Goal: Check status: Check status

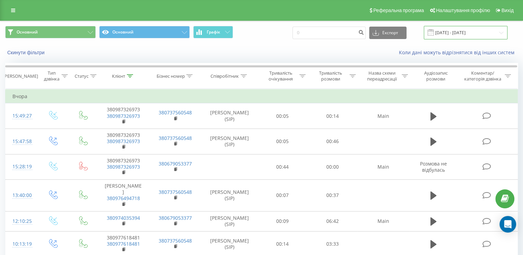
click at [483, 29] on input "[DATE] - [DATE]" at bounding box center [466, 32] width 84 height 13
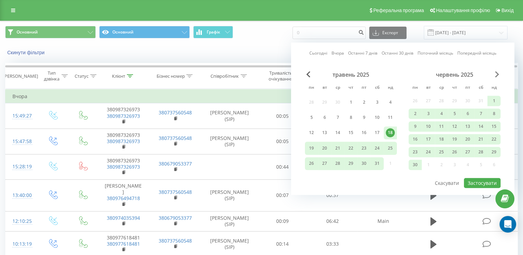
click at [497, 75] on span "Next Month" at bounding box center [497, 74] width 4 height 6
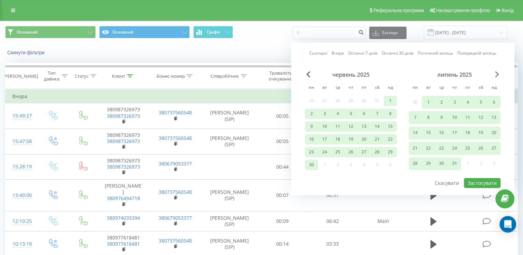
click at [497, 75] on span "Next Month" at bounding box center [497, 74] width 4 height 6
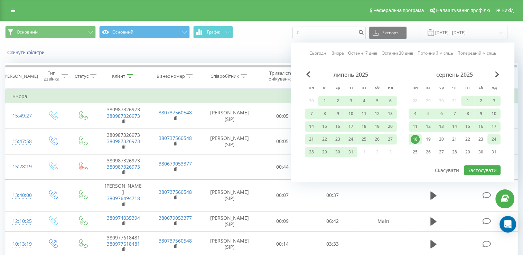
drag, startPoint x: 418, startPoint y: 140, endPoint x: 497, endPoint y: 143, distance: 79.3
click at [497, 143] on div "18 19 20 21 22 23 24" at bounding box center [455, 139] width 92 height 10
click at [497, 143] on div "24" at bounding box center [494, 139] width 13 height 10
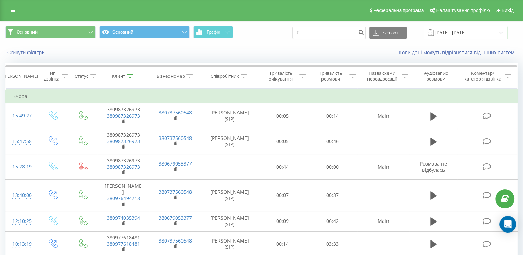
click at [452, 33] on input "[DATE] - [DATE]" at bounding box center [466, 32] width 84 height 13
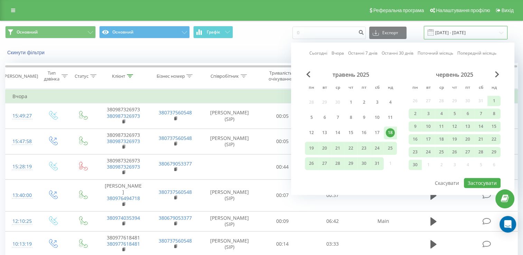
click at [471, 31] on input "[DATE] - [DATE]" at bounding box center [466, 32] width 84 height 13
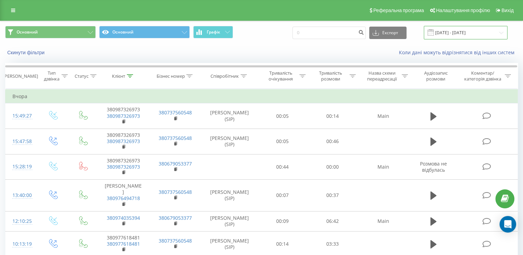
click at [471, 31] on input "[DATE] - [DATE]" at bounding box center [466, 32] width 84 height 13
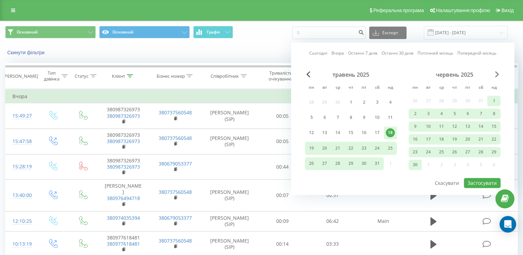
drag, startPoint x: 471, startPoint y: 31, endPoint x: 497, endPoint y: 77, distance: 52.2
click at [497, 77] on span "Next Month" at bounding box center [497, 74] width 4 height 6
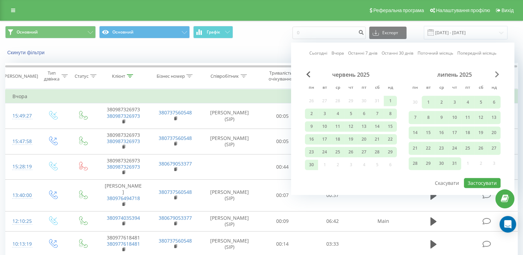
click at [497, 77] on span "Next Month" at bounding box center [497, 74] width 4 height 6
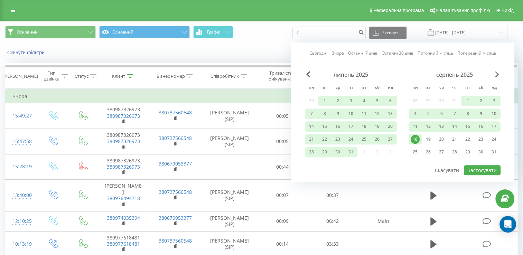
click at [497, 77] on span "Next Month" at bounding box center [497, 74] width 4 height 6
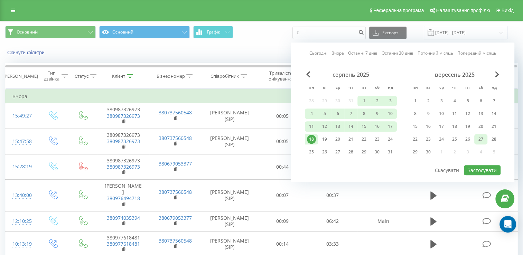
click at [478, 136] on div "27" at bounding box center [481, 139] width 9 height 9
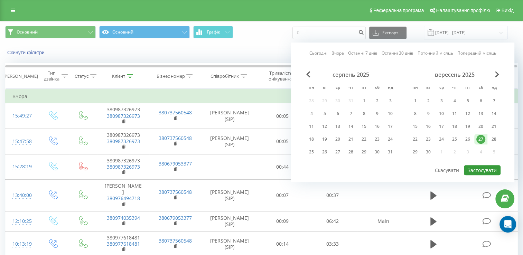
click at [478, 167] on button "Застосувати" at bounding box center [482, 170] width 37 height 10
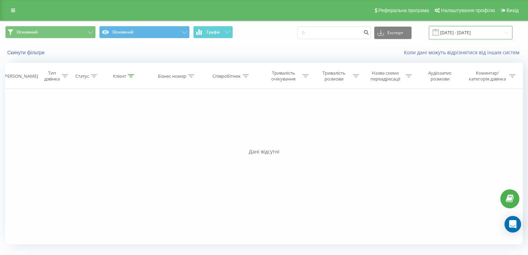
click at [452, 33] on input "[DATE] - [DATE]" at bounding box center [471, 32] width 84 height 13
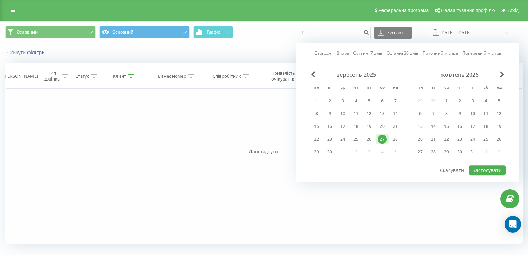
click at [317, 77] on div "вересень 2025" at bounding box center [356, 74] width 92 height 7
click at [313, 76] on span "Previous Month" at bounding box center [314, 74] width 4 height 6
click at [370, 101] on div "1" at bounding box center [369, 100] width 9 height 9
drag, startPoint x: 370, startPoint y: 101, endPoint x: 420, endPoint y: 125, distance: 55.5
click at [420, 125] on div "серпень 2025 пн вт ср чт пт сб нд 28 29 30 31 1 2 3 4 5 6 7 8 9 10 11 12 13 14 …" at bounding box center [408, 115] width 196 height 89
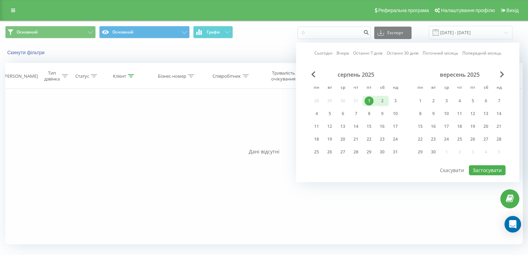
drag, startPoint x: 372, startPoint y: 99, endPoint x: 379, endPoint y: 96, distance: 7.0
click at [379, 96] on div "28 29 30 31 1 2 3" at bounding box center [356, 101] width 92 height 10
drag, startPoint x: 372, startPoint y: 96, endPoint x: 394, endPoint y: 127, distance: 37.9
click at [394, 127] on div "28 29 30 31 1 2 3 4 5 6 7 8 9 10 11 12 13 14 15 16 17 18 19 20 21 22 23 24 25 2…" at bounding box center [356, 127] width 92 height 62
click at [319, 136] on div "18" at bounding box center [316, 139] width 9 height 9
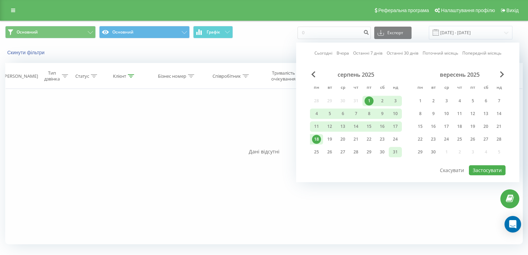
click at [398, 149] on div "31" at bounding box center [395, 152] width 9 height 9
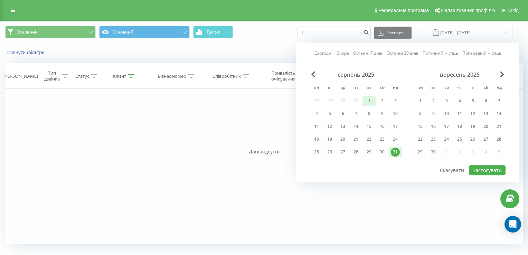
click at [369, 102] on div "1" at bounding box center [369, 100] width 9 height 9
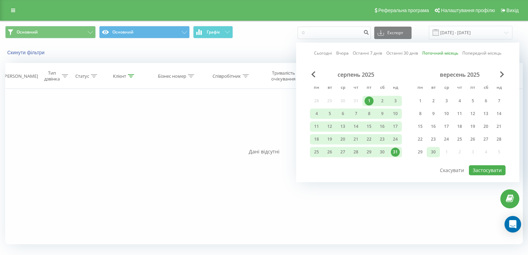
click at [436, 151] on div "30" at bounding box center [433, 152] width 9 height 9
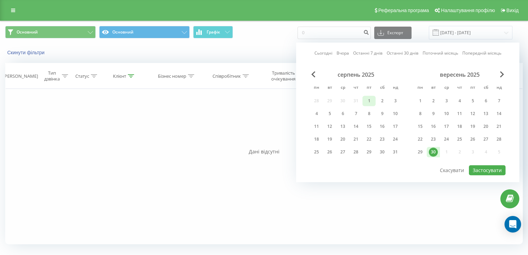
click at [368, 104] on div "1" at bounding box center [369, 100] width 9 height 9
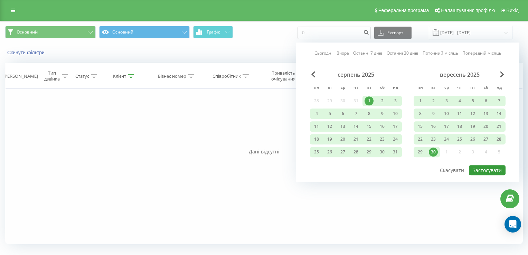
click at [487, 171] on button "Застосувати" at bounding box center [487, 170] width 37 height 10
type input "[DATE] - [DATE]"
